Goal: Transaction & Acquisition: Obtain resource

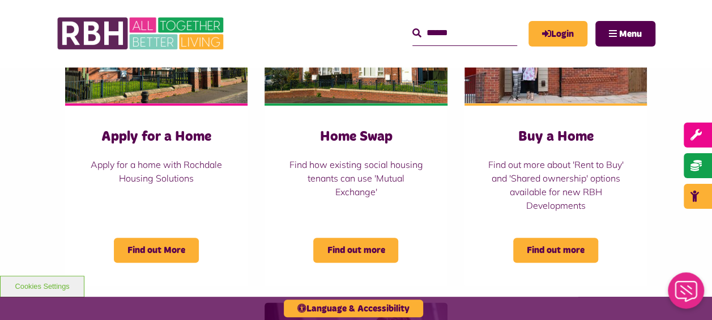
scroll to position [516, 0]
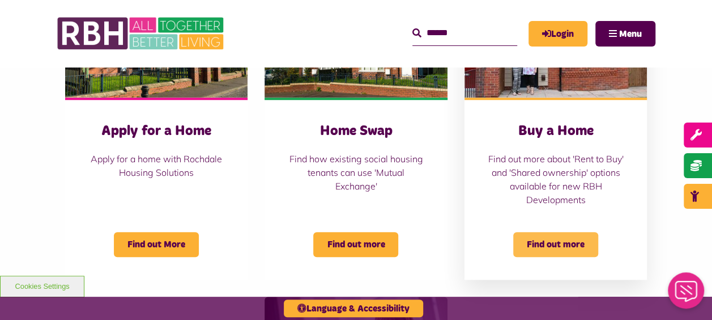
click at [587, 242] on span "Find out more" at bounding box center [555, 244] width 85 height 25
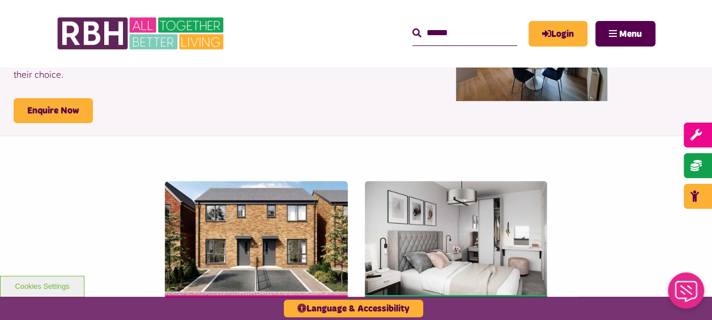
scroll to position [60, 0]
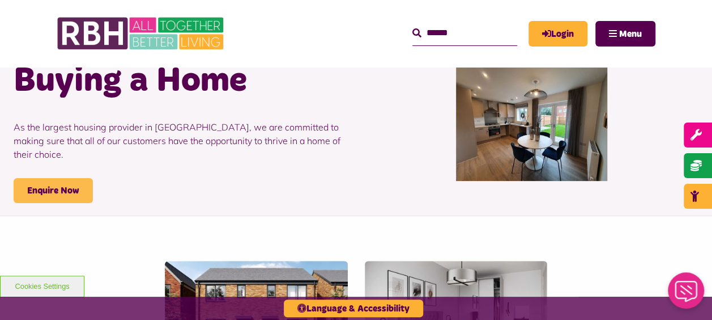
click at [62, 186] on link "Enquire Now" at bounding box center [53, 190] width 79 height 25
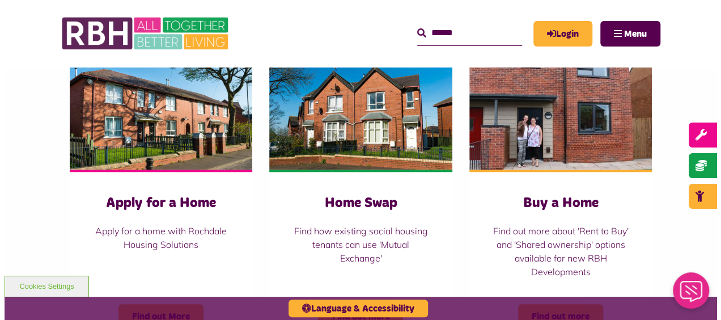
scroll to position [470, 0]
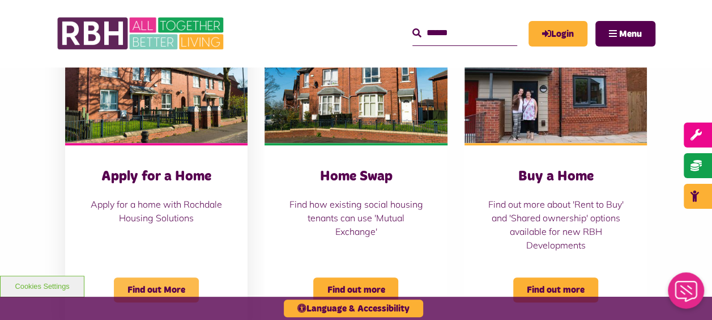
click at [141, 291] on span "Find out More" at bounding box center [156, 289] width 85 height 25
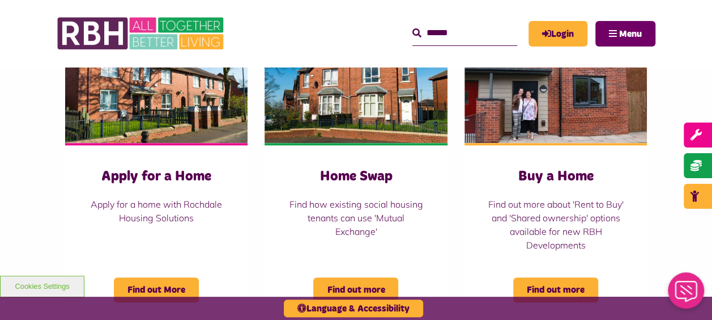
click at [640, 34] on span "Menu" at bounding box center [630, 33] width 23 height 9
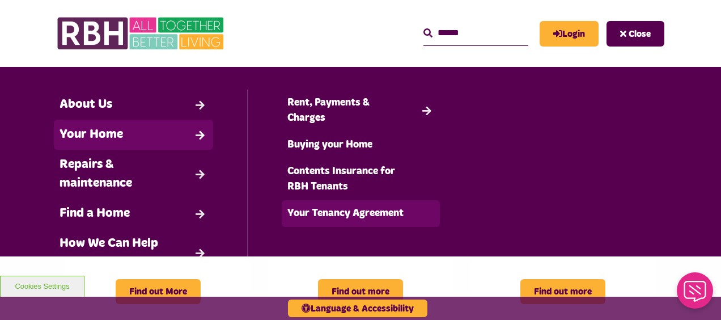
click at [331, 207] on link "Your Tenancy Agreement" at bounding box center [361, 213] width 159 height 27
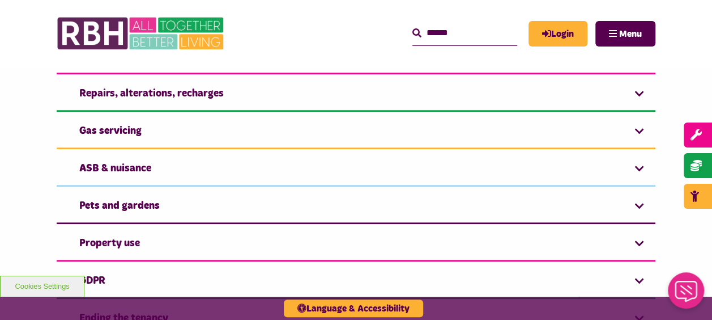
scroll to position [368, 0]
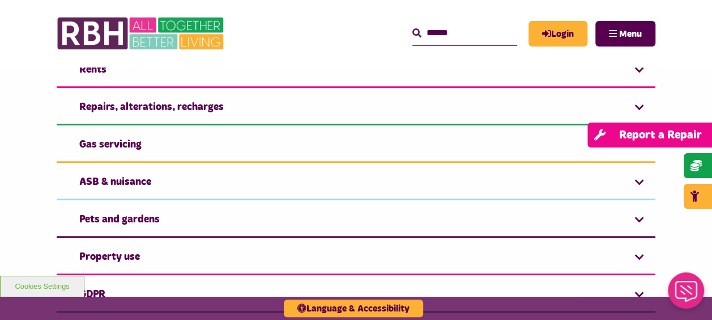
click at [700, 142] on link "Report a Repair" at bounding box center [649, 134] width 125 height 25
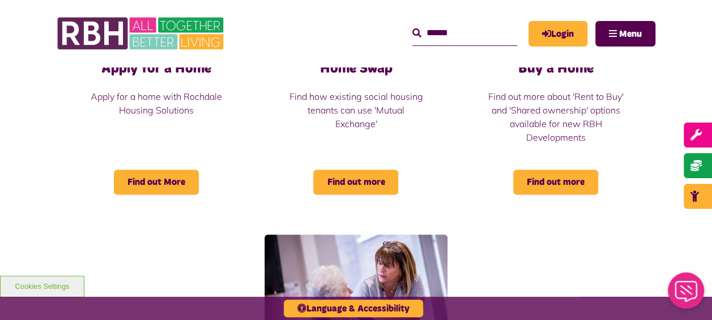
scroll to position [568, 0]
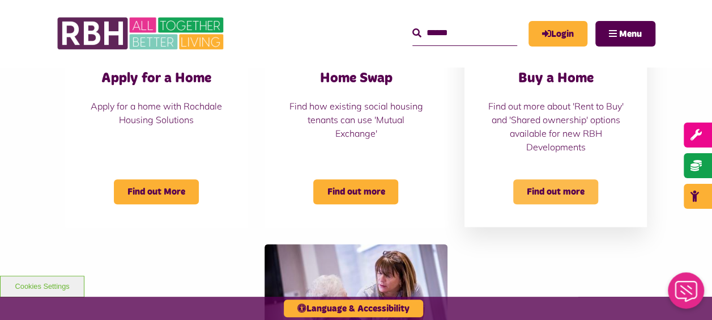
click at [574, 185] on span "Find out more" at bounding box center [555, 191] width 85 height 25
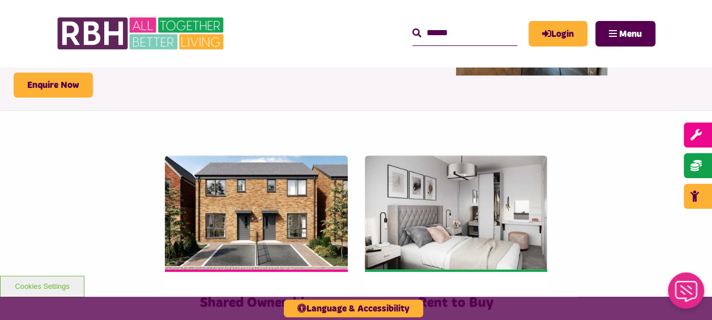
scroll to position [161, 0]
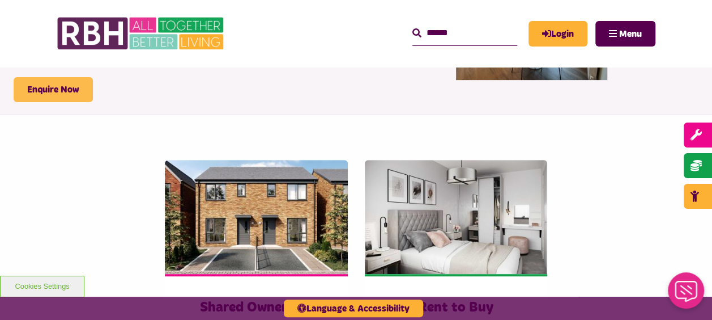
click at [70, 77] on link "Enquire Now" at bounding box center [53, 89] width 79 height 25
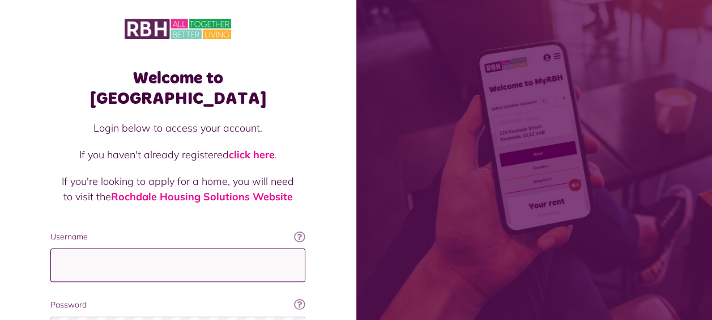
click at [133, 248] on input "Username" at bounding box center [177, 264] width 255 height 33
type input "**********"
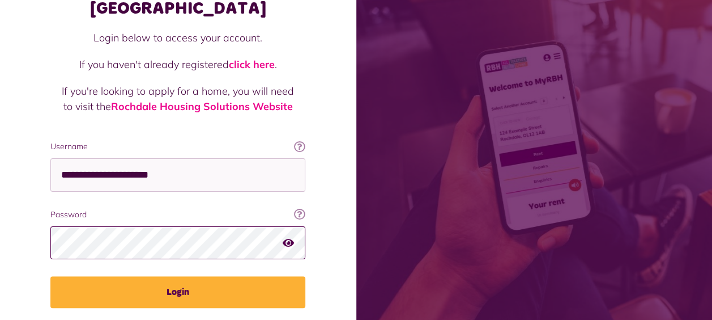
scroll to position [93, 0]
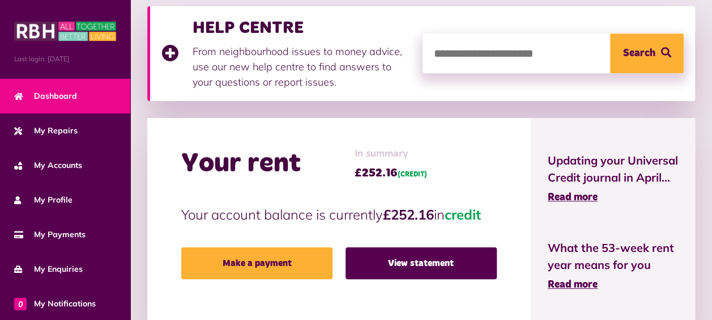
scroll to position [261, 0]
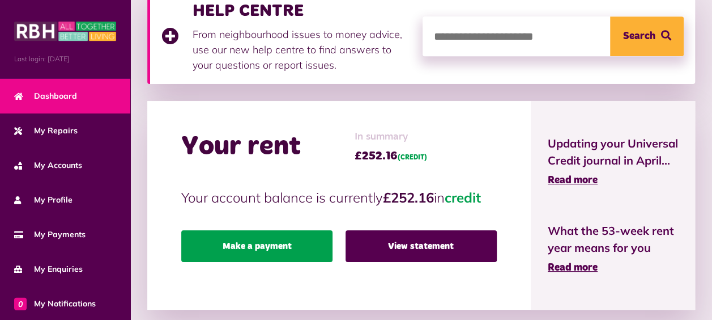
click at [291, 244] on link "Make a payment" at bounding box center [256, 246] width 151 height 32
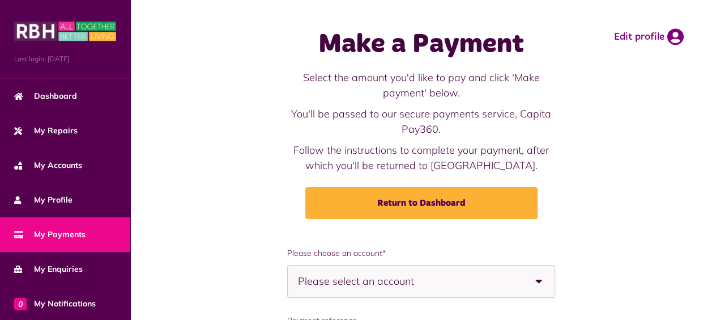
drag, startPoint x: 707, startPoint y: 105, endPoint x: 722, endPoint y: 161, distance: 58.7
click at [712, 161] on html "Menu Last login: 22/09/2025 Dashboard My Repairs My Accounts My Profile 0" at bounding box center [356, 282] width 712 height 564
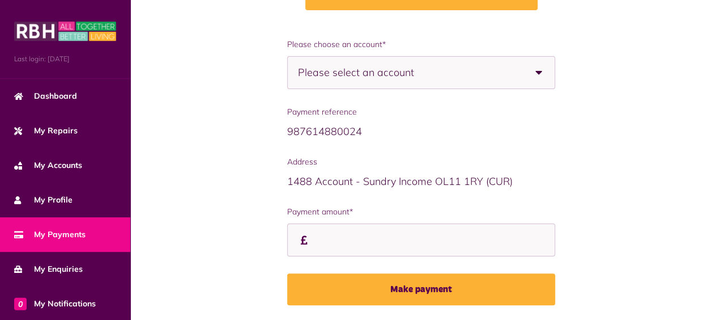
scroll to position [244, 0]
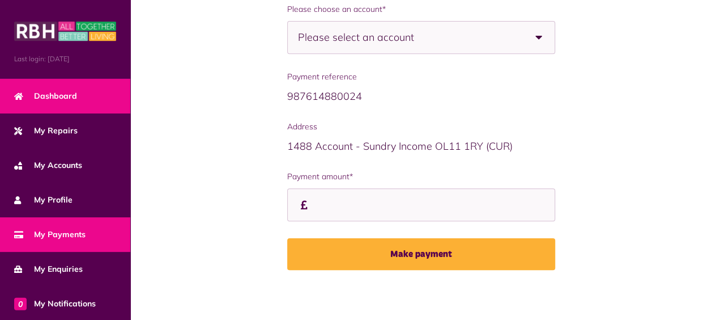
click at [113, 82] on link "Dashboard" at bounding box center [65, 96] width 130 height 35
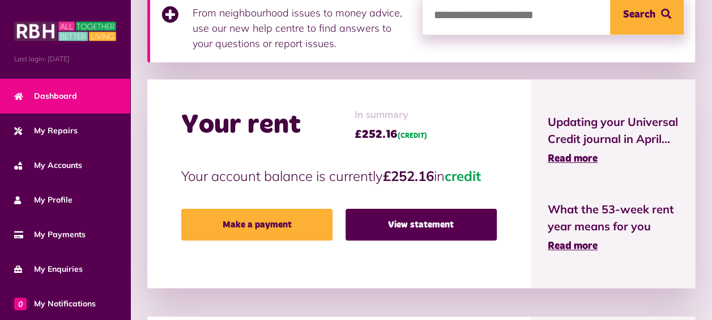
scroll to position [365, 0]
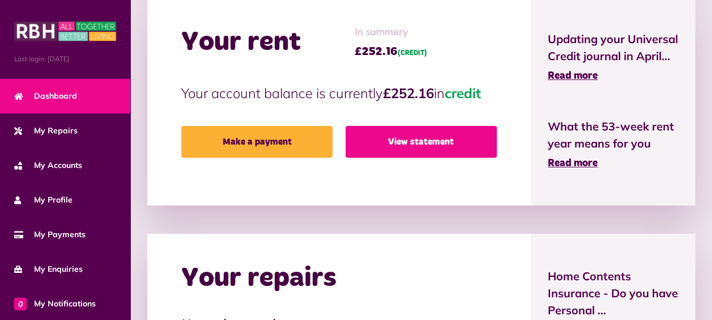
click at [432, 135] on link "View statement" at bounding box center [421, 142] width 151 height 32
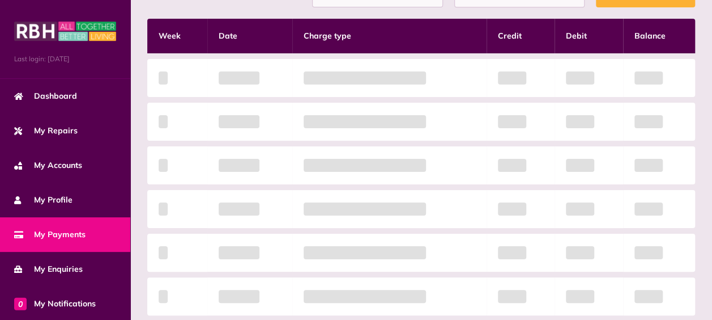
scroll to position [297, 0]
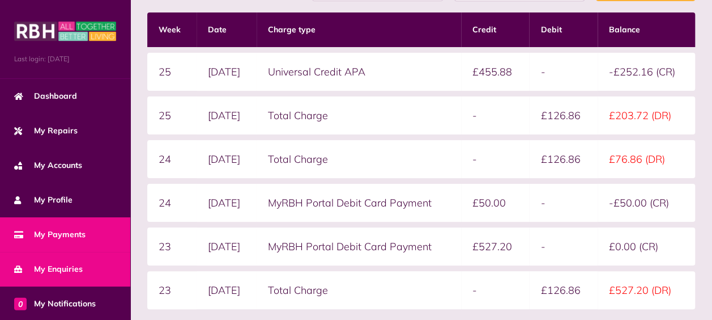
click at [90, 262] on link "My Enquiries" at bounding box center [65, 269] width 130 height 35
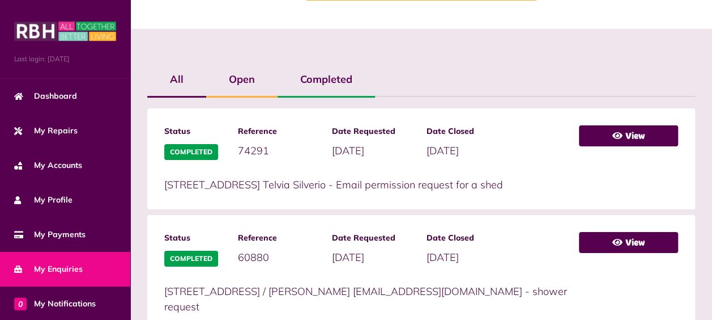
scroll to position [223, 0]
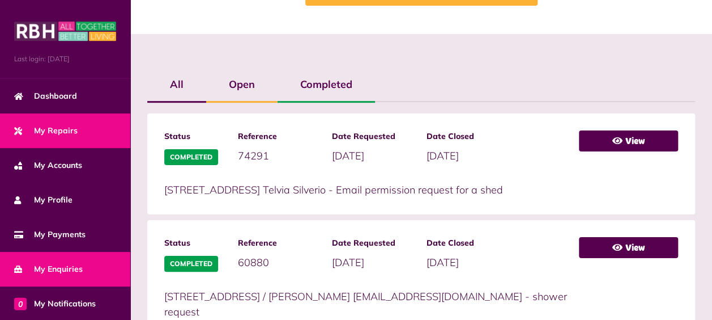
click at [78, 135] on link "My Repairs" at bounding box center [65, 130] width 130 height 35
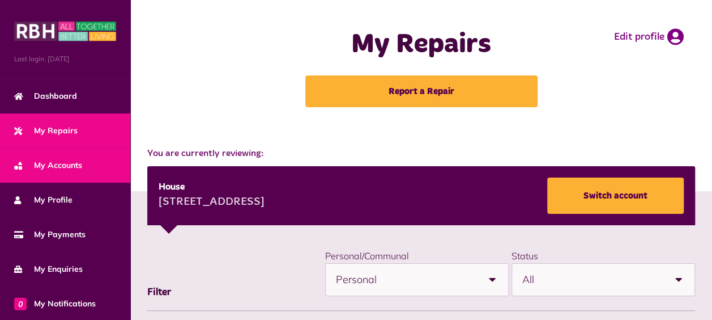
drag, startPoint x: 0, startPoint y: 0, endPoint x: 80, endPoint y: 164, distance: 182.9
click at [80, 164] on span "My Accounts" at bounding box center [48, 165] width 68 height 12
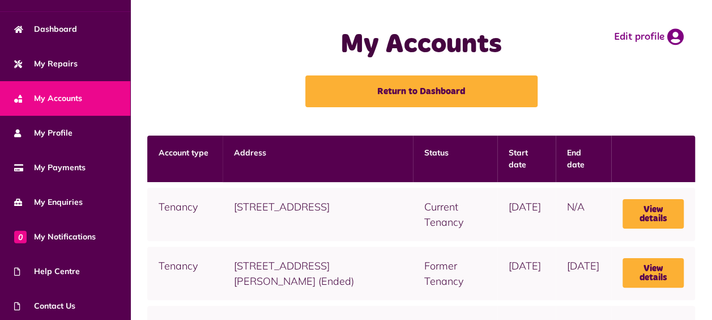
scroll to position [75, 0]
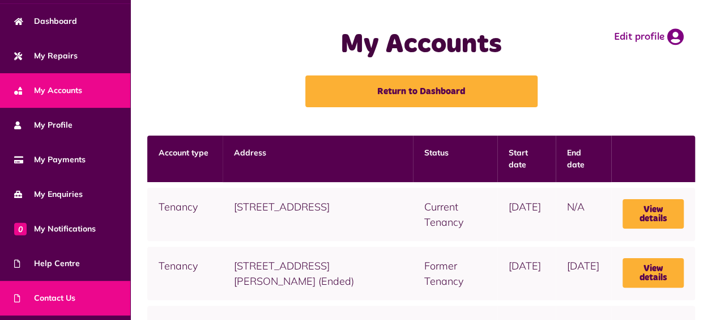
click at [72, 295] on span "Contact Us" at bounding box center [44, 298] width 61 height 12
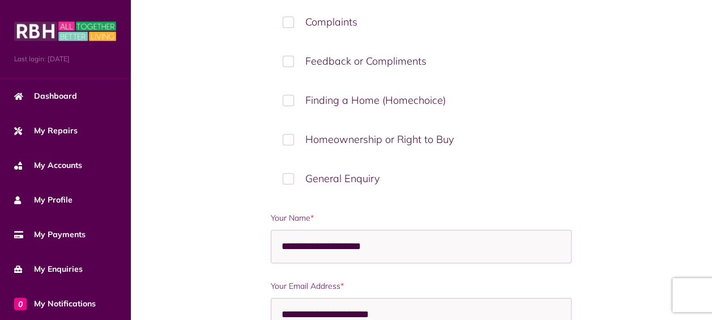
scroll to position [365, 0]
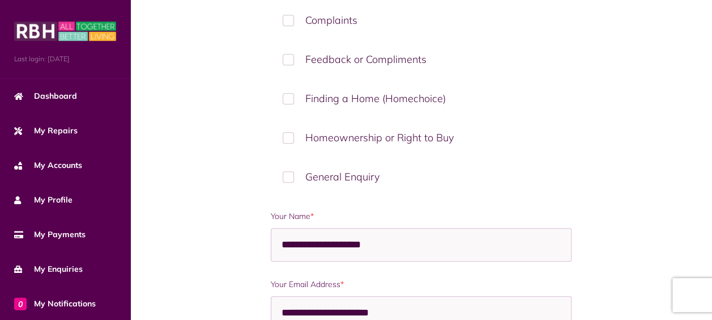
click at [289, 98] on label "Finding a Home (Homechoice)" at bounding box center [421, 98] width 301 height 33
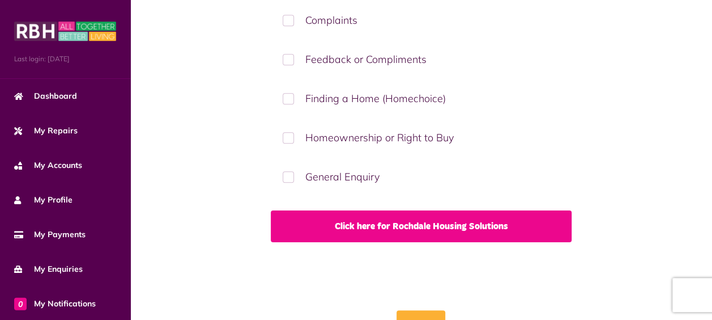
click at [341, 222] on link "Click here for Rochdale Housing Solutions" at bounding box center [421, 226] width 301 height 32
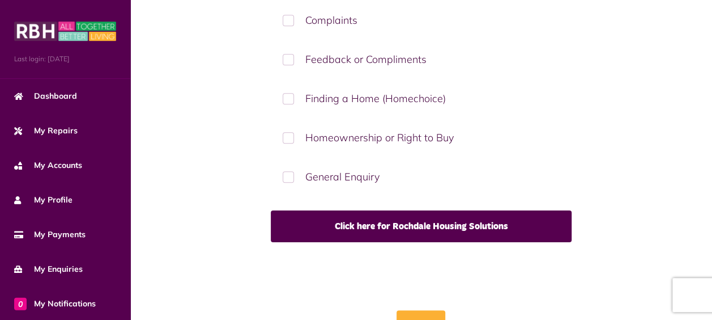
click at [288, 134] on label "Homeownership or Right to Buy" at bounding box center [421, 137] width 301 height 33
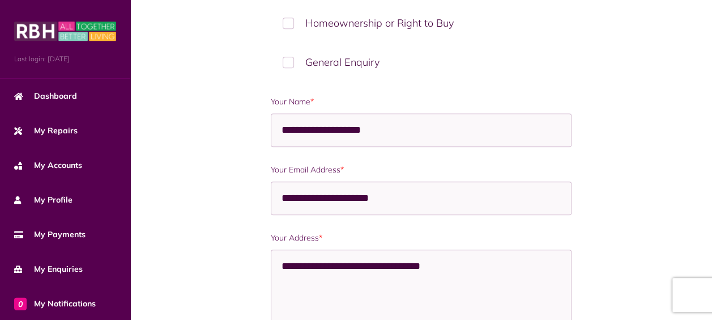
scroll to position [482, 0]
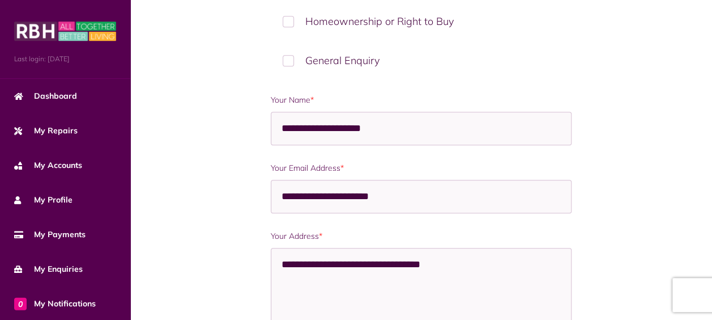
click at [288, 53] on label "General Enquiry" at bounding box center [421, 60] width 301 height 33
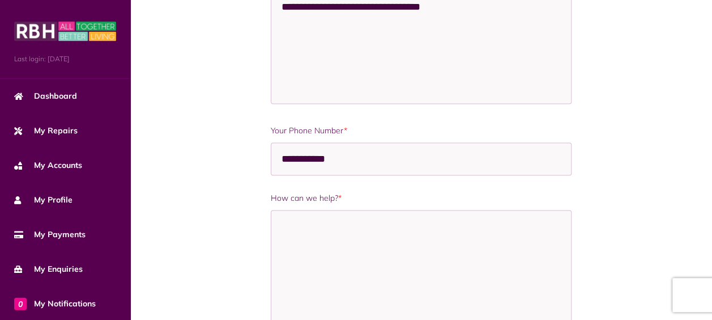
scroll to position [740, 0]
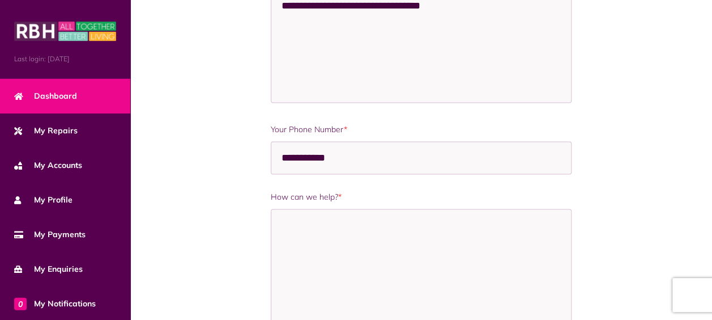
click at [105, 96] on link "Dashboard" at bounding box center [65, 96] width 130 height 35
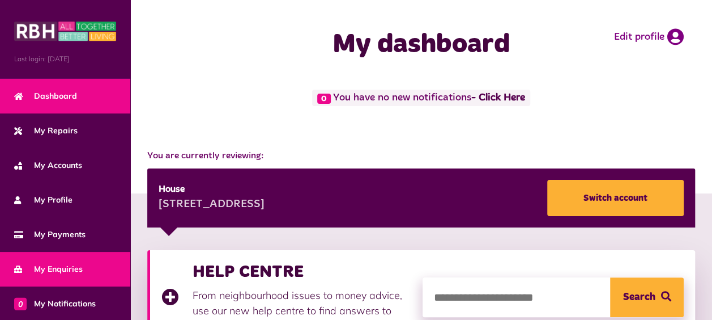
click at [78, 263] on span "My Enquiries" at bounding box center [48, 269] width 69 height 12
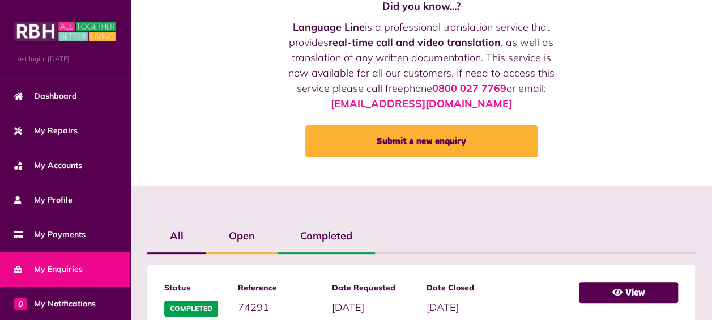
scroll to position [82, 0]
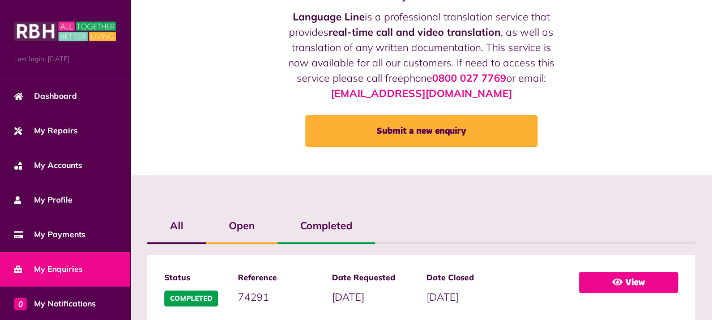
click at [640, 287] on link "View" at bounding box center [628, 281] width 99 height 21
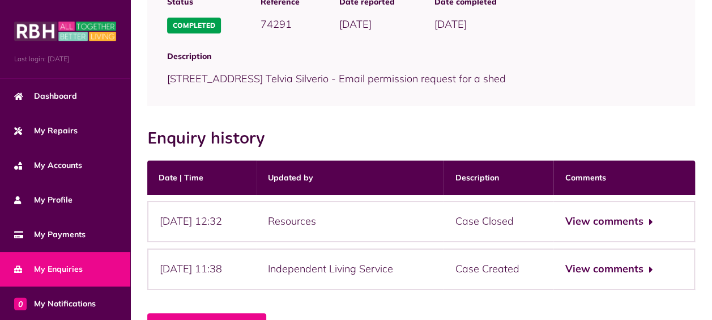
scroll to position [177, 0]
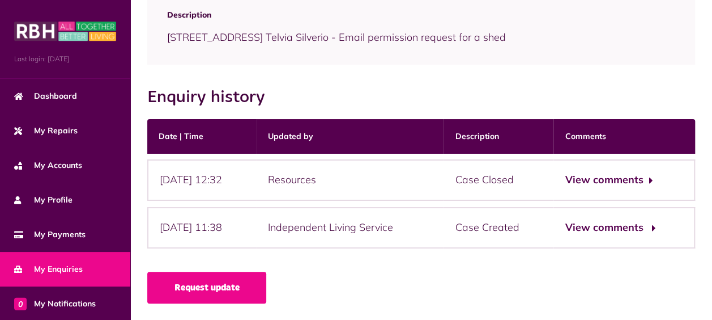
click at [603, 223] on button "View comments" at bounding box center [609, 227] width 88 height 16
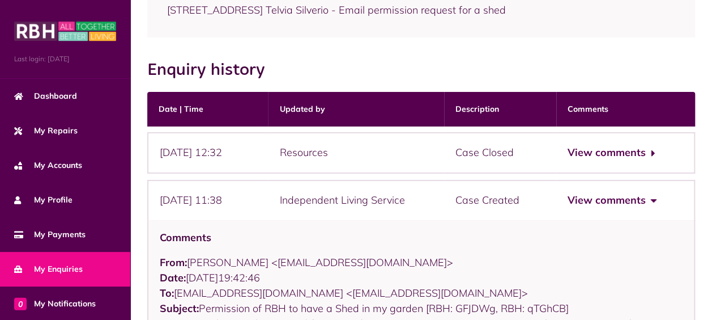
scroll to position [204, 0]
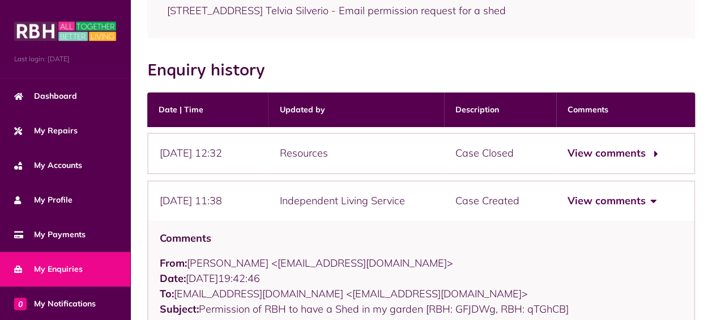
click at [613, 154] on button "View comments" at bounding box center [612, 153] width 88 height 16
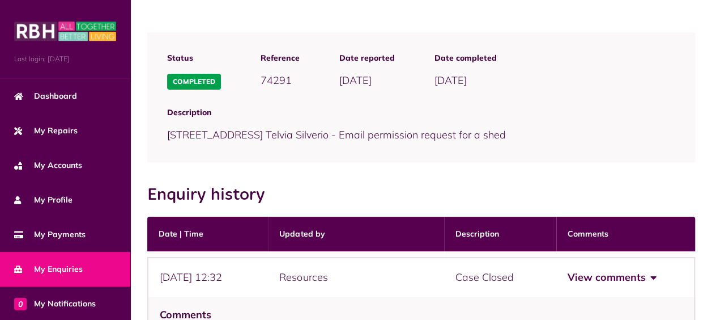
scroll to position [18, 0]
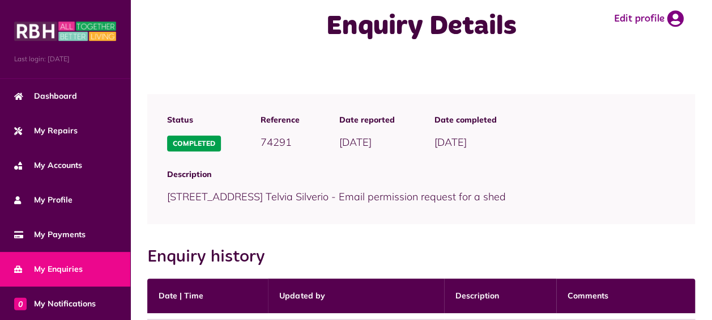
click at [69, 278] on link "My Enquiries" at bounding box center [65, 269] width 130 height 35
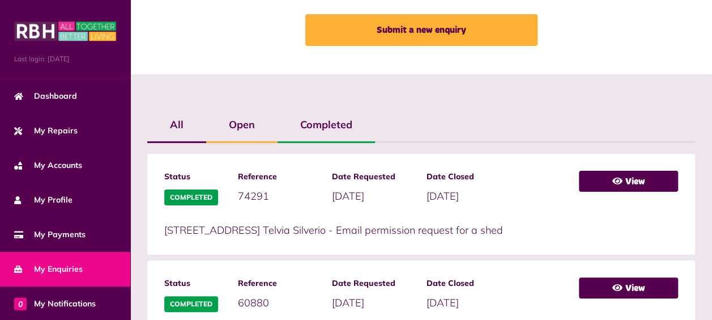
scroll to position [181, 0]
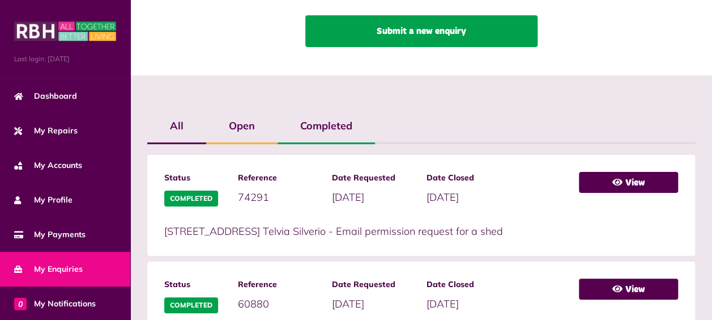
click at [348, 28] on link "Submit a new enquiry" at bounding box center [421, 31] width 232 height 32
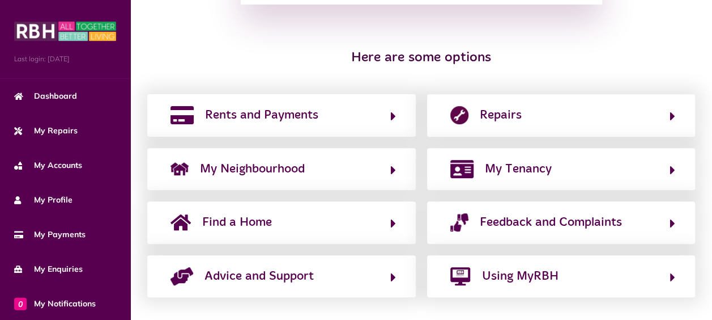
scroll to position [236, 0]
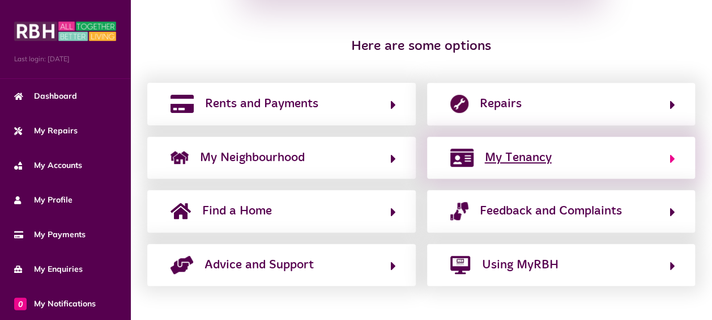
click at [665, 156] on button "My Tenancy" at bounding box center [561, 157] width 229 height 19
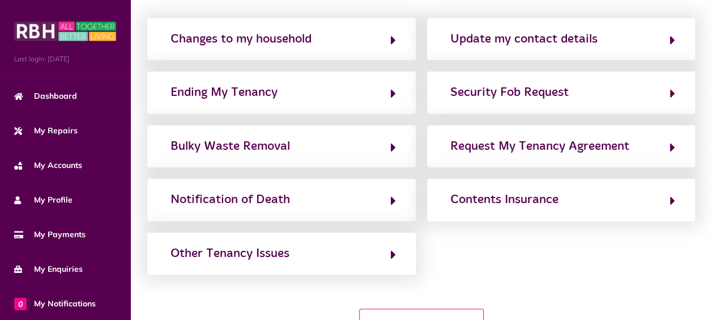
scroll to position [92, 0]
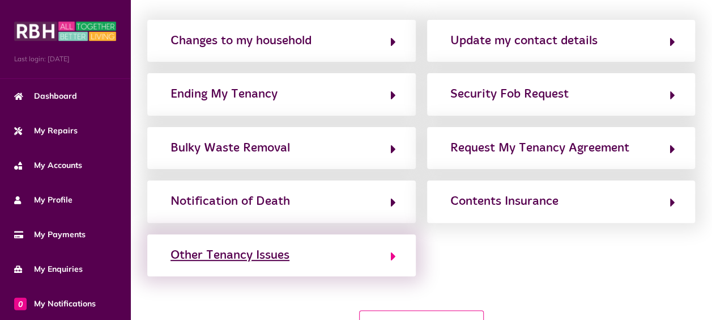
click at [375, 252] on button "Other Tenancy Issues" at bounding box center [281, 254] width 229 height 19
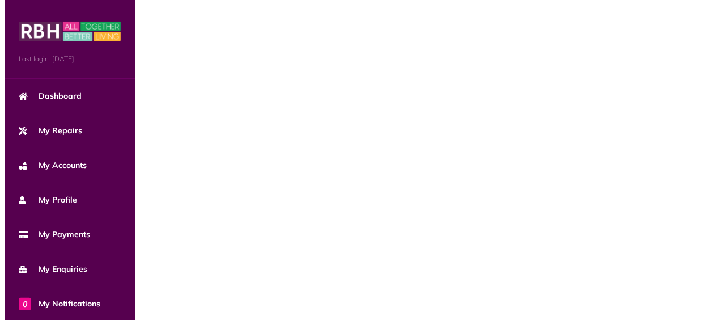
scroll to position [0, 0]
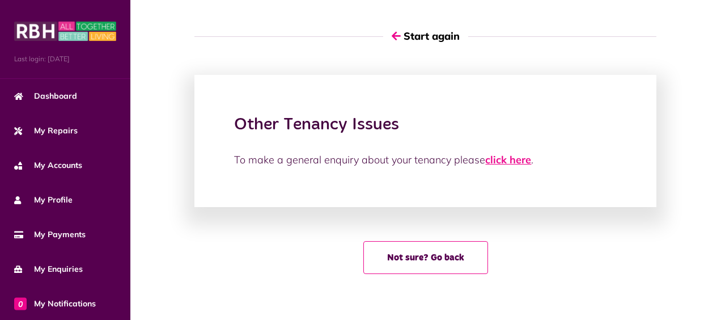
click at [525, 164] on link "click here" at bounding box center [508, 159] width 46 height 13
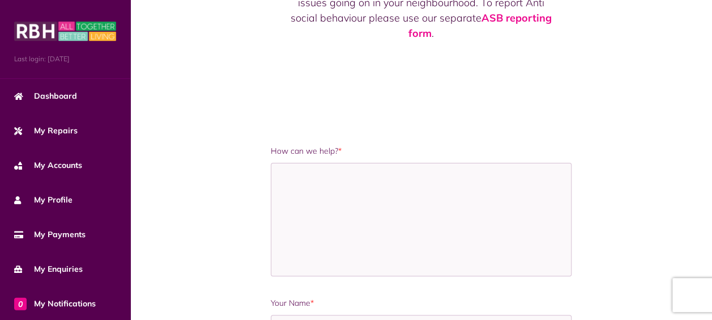
scroll to position [142, 0]
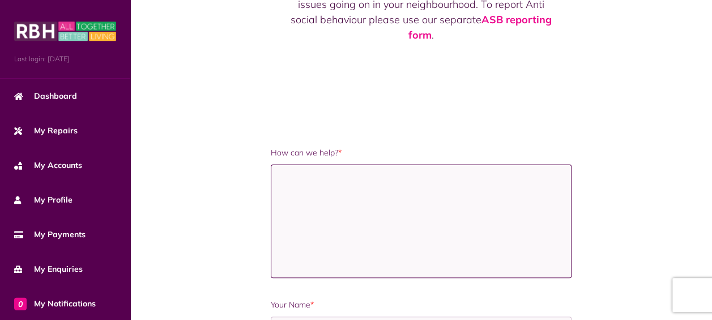
click at [298, 188] on textarea "How can we help? *" at bounding box center [421, 220] width 301 height 113
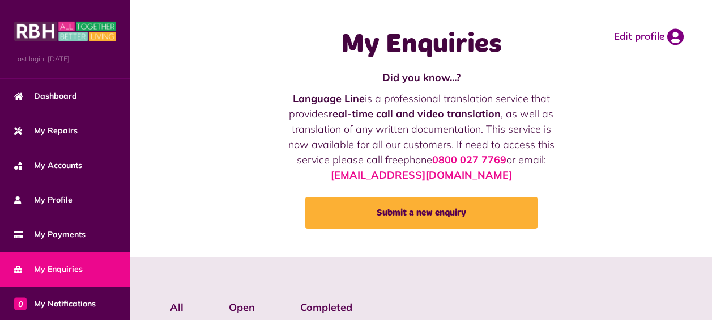
scroll to position [181, 0]
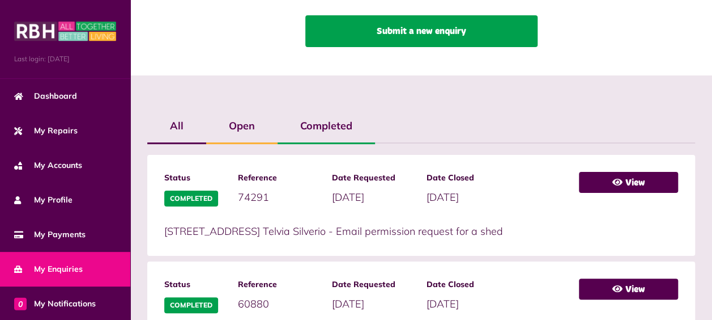
click at [399, 45] on link "Submit a new enquiry" at bounding box center [421, 31] width 232 height 32
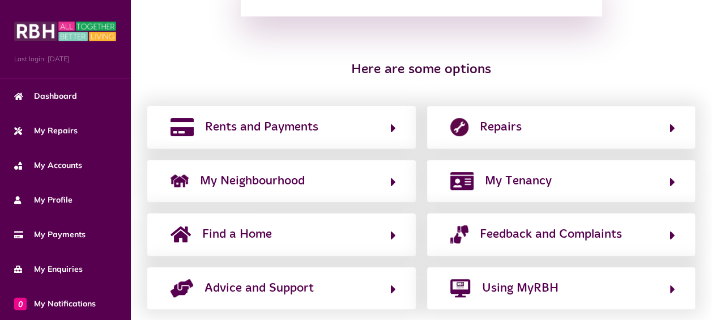
scroll to position [236, 0]
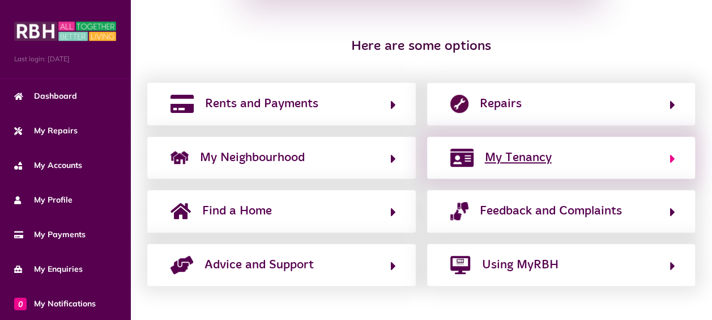
click at [591, 163] on button "My Tenancy" at bounding box center [561, 157] width 229 height 19
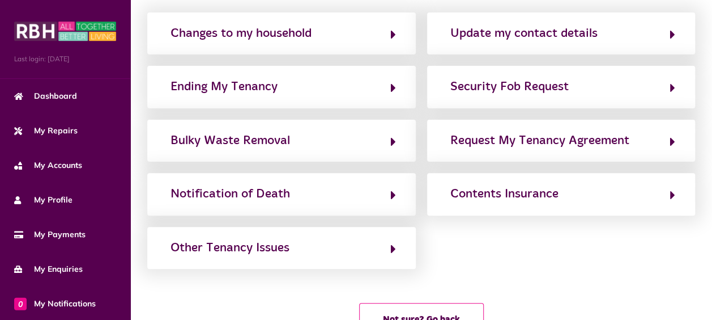
scroll to position [101, 0]
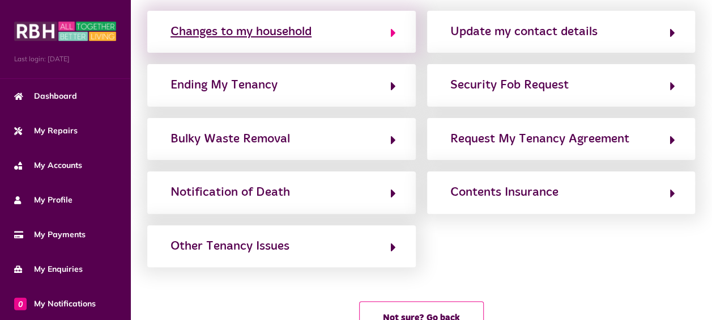
click at [392, 32] on icon "button" at bounding box center [393, 33] width 5 height 14
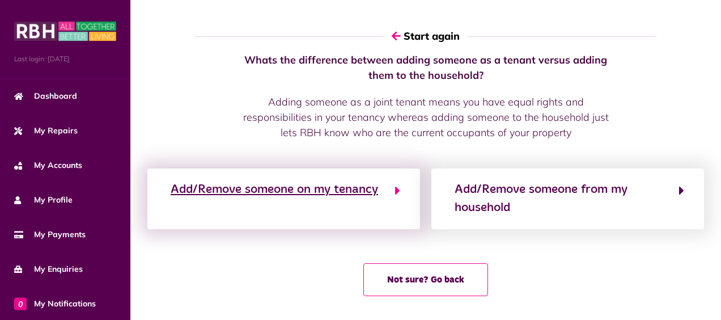
click at [394, 181] on button "Add/Remove someone on my tenancy" at bounding box center [283, 199] width 233 height 38
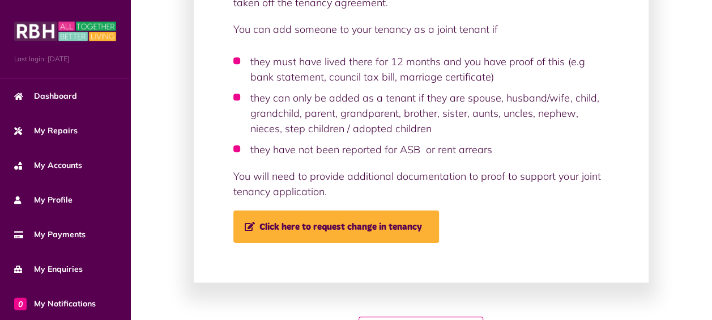
scroll to position [250, 0]
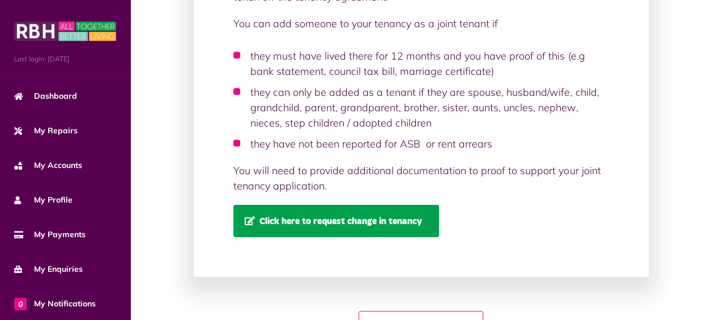
click at [409, 227] on link "Click here to request change in tenancy" at bounding box center [336, 221] width 206 height 32
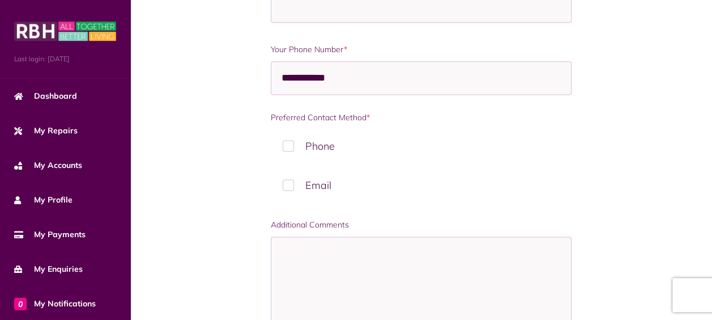
scroll to position [467, 0]
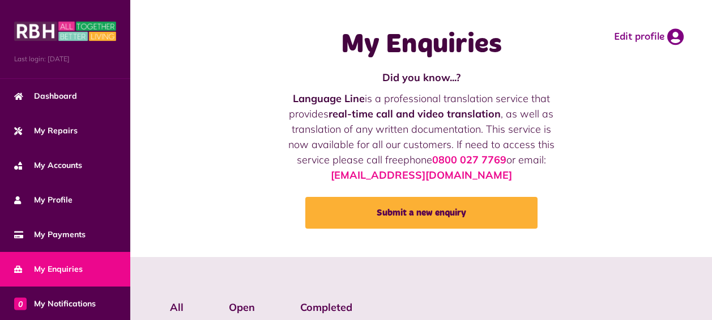
scroll to position [181, 0]
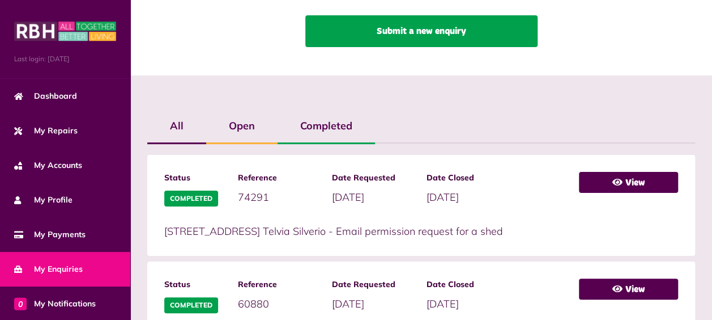
click at [371, 24] on link "Submit a new enquiry" at bounding box center [421, 31] width 232 height 32
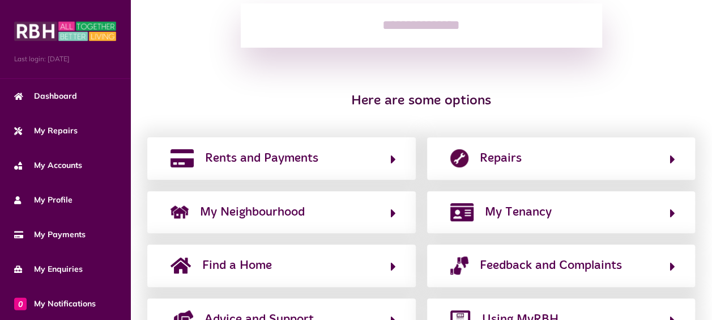
scroll to position [236, 0]
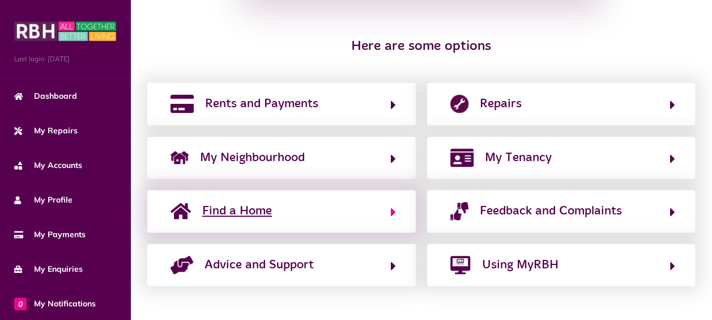
click at [380, 219] on button "Find a Home" at bounding box center [281, 210] width 229 height 19
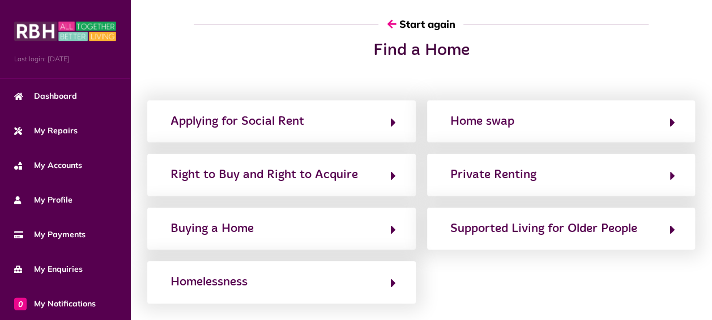
scroll to position [0, 0]
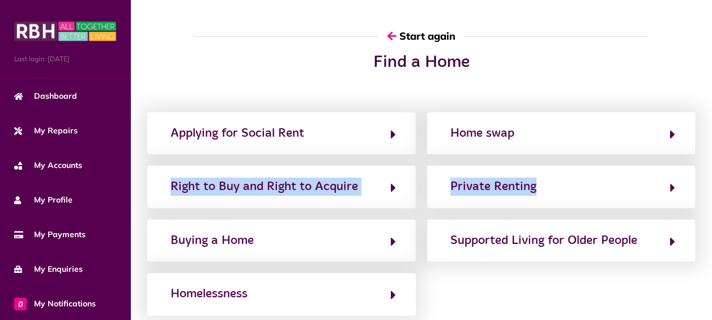
drag, startPoint x: 712, startPoint y: 127, endPoint x: 722, endPoint y: 193, distance: 66.0
click at [712, 193] on html "Menu Last login: [DATE] Dashboard My Repairs My Accounts My Profile 0" at bounding box center [356, 208] width 712 height 416
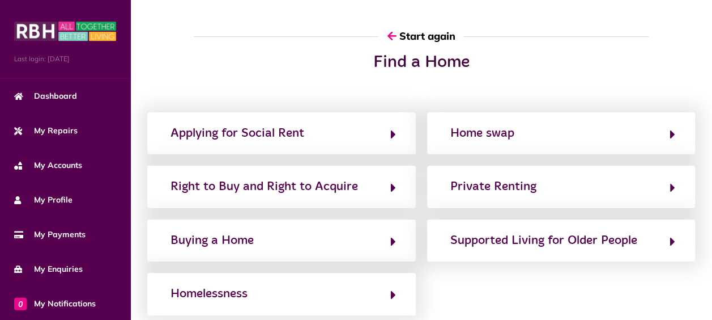
drag, startPoint x: 720, startPoint y: 193, endPoint x: 687, endPoint y: 71, distance: 125.8
click at [687, 71] on div "Find a Home" at bounding box center [421, 68] width 559 height 32
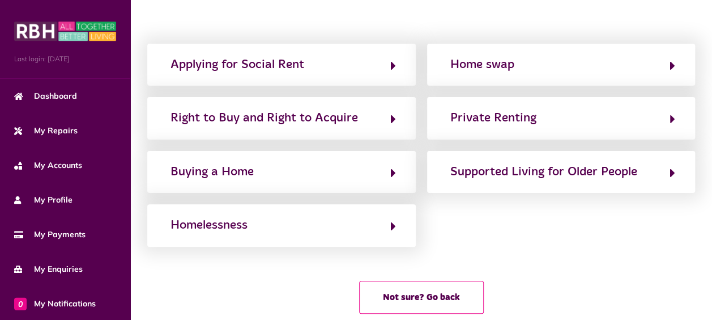
scroll to position [95, 0]
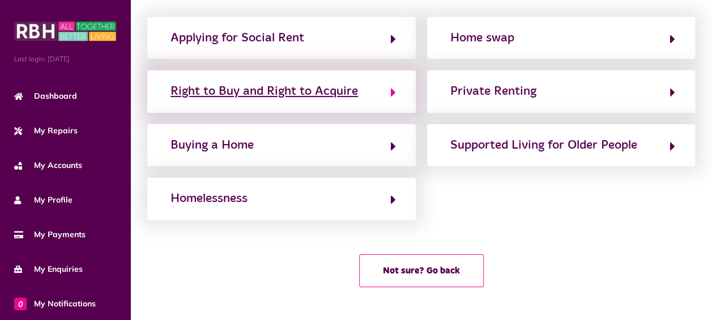
click at [348, 83] on div "Right to Buy and Right to Acquire" at bounding box center [265, 91] width 188 height 18
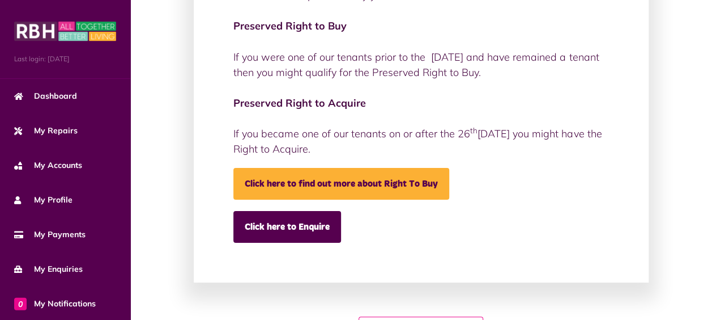
scroll to position [184, 0]
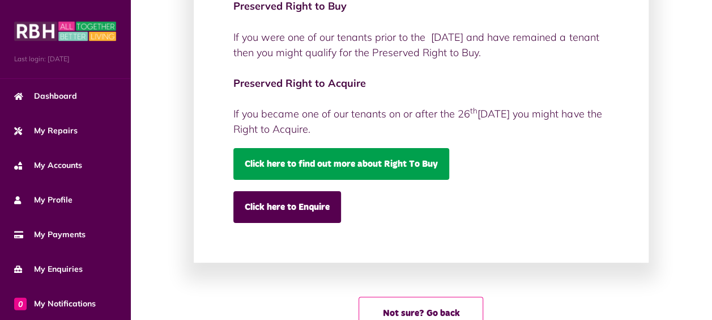
click at [432, 168] on link "Click here to find out more about Right To Buy" at bounding box center [341, 164] width 216 height 32
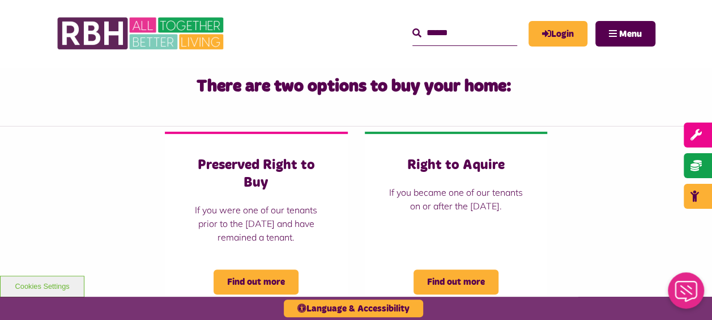
scroll to position [263, 0]
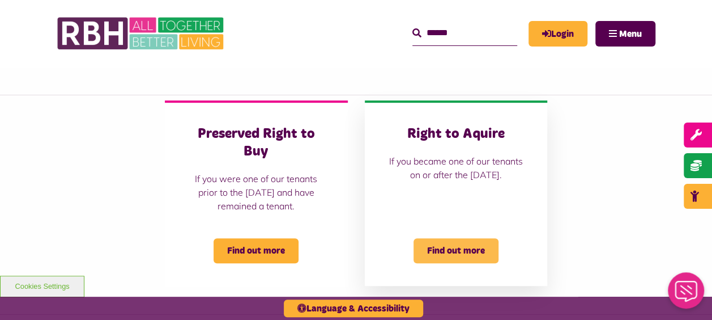
click at [482, 247] on span "Find out more" at bounding box center [456, 250] width 85 height 25
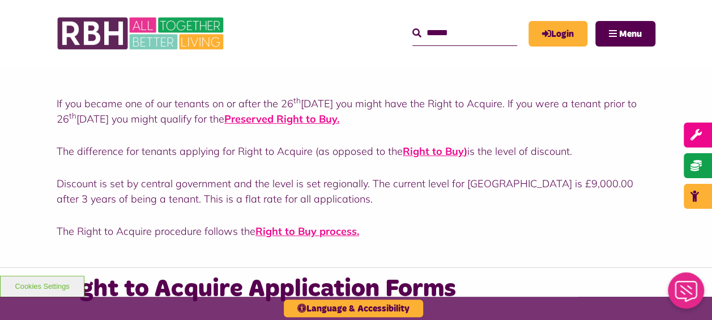
scroll to position [133, 0]
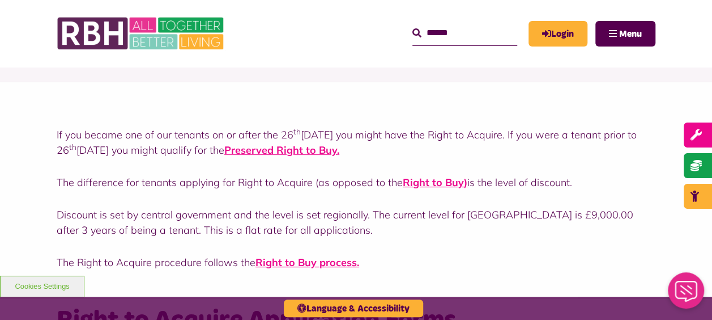
click at [692, 93] on div "If you became one of our tenants on or after the [DATE] you might have the Righ…" at bounding box center [356, 190] width 712 height 216
drag, startPoint x: 706, startPoint y: 91, endPoint x: 714, endPoint y: 114, distance: 24.5
drag, startPoint x: 712, startPoint y: 93, endPoint x: 719, endPoint y: 116, distance: 23.5
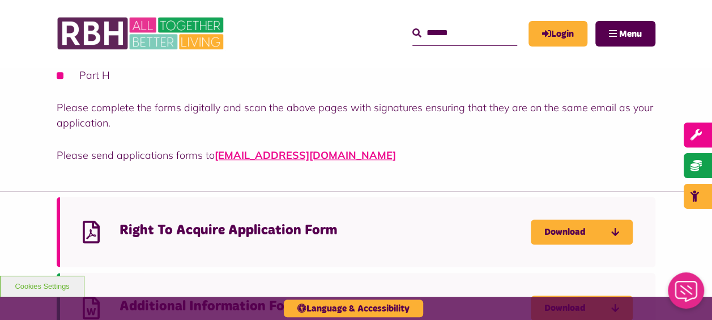
scroll to position [524, 0]
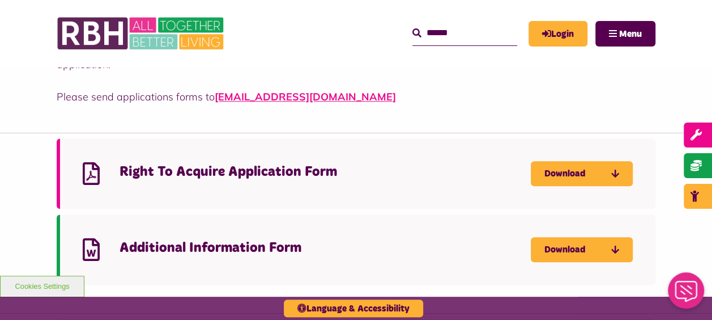
click at [577, 160] on div "Right To Acquire Application Form Download" at bounding box center [356, 173] width 599 height 70
click at [0, 0] on icon "Download Right To Acquire Application Form - open in a new tab" at bounding box center [0, 0] width 0 height 0
